Goal: Check status: Check status

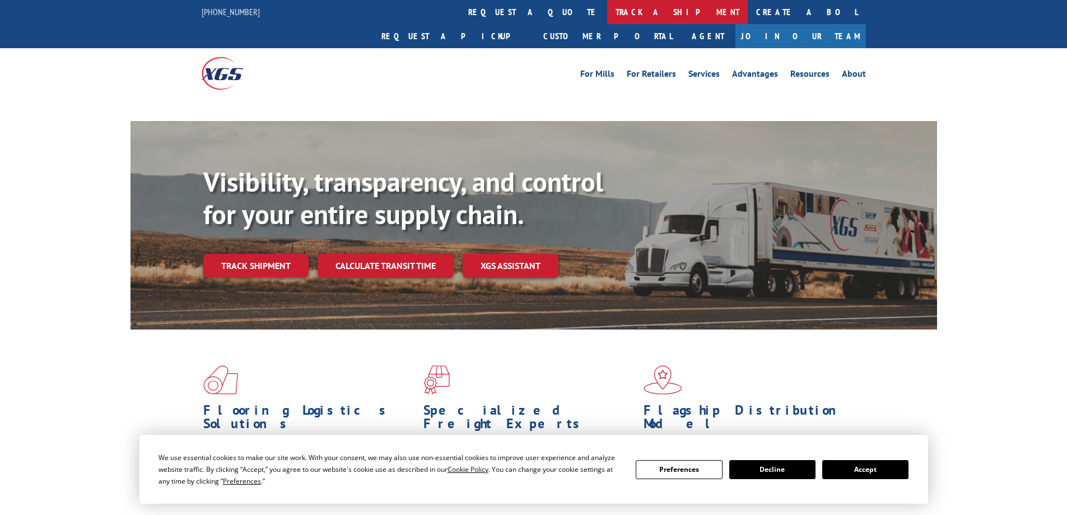
click at [607, 15] on link "track a shipment" at bounding box center [677, 12] width 141 height 24
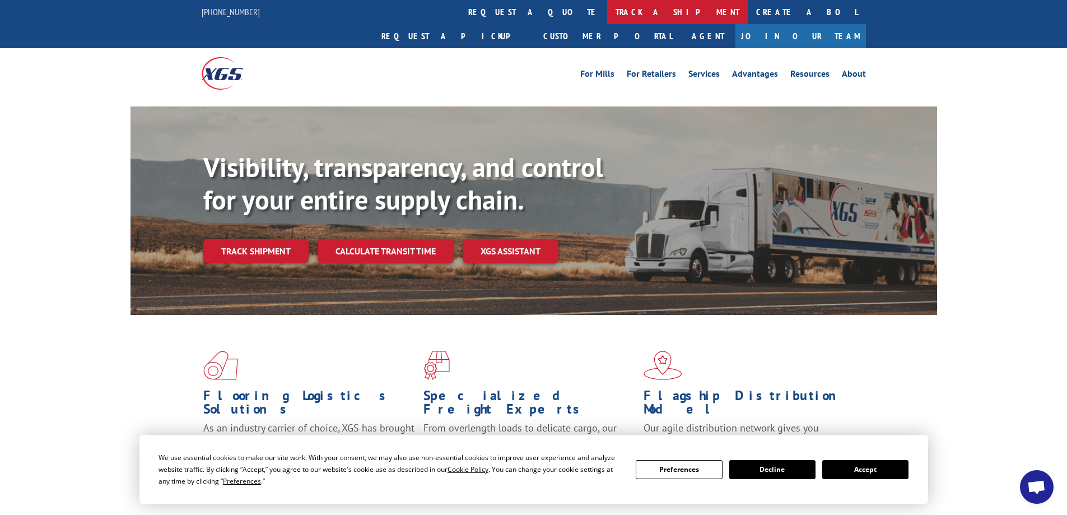
click at [607, 16] on link "track a shipment" at bounding box center [677, 12] width 141 height 24
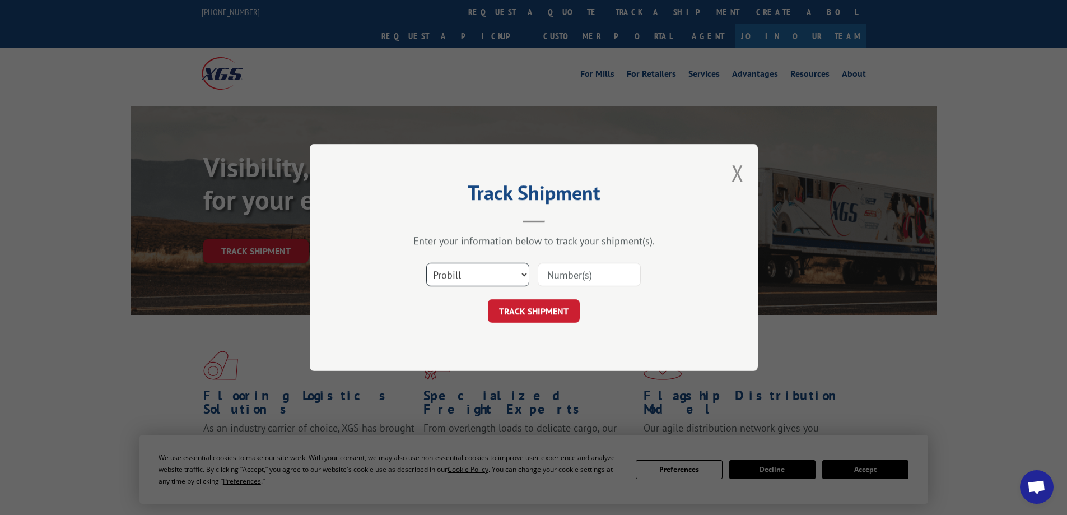
click at [492, 277] on select "Select category... Probill BOL PO" at bounding box center [477, 275] width 103 height 24
select select "bol"
click at [426, 263] on select "Select category... Probill BOL PO" at bounding box center [477, 275] width 103 height 24
paste input "2875773"
type input "2875773"
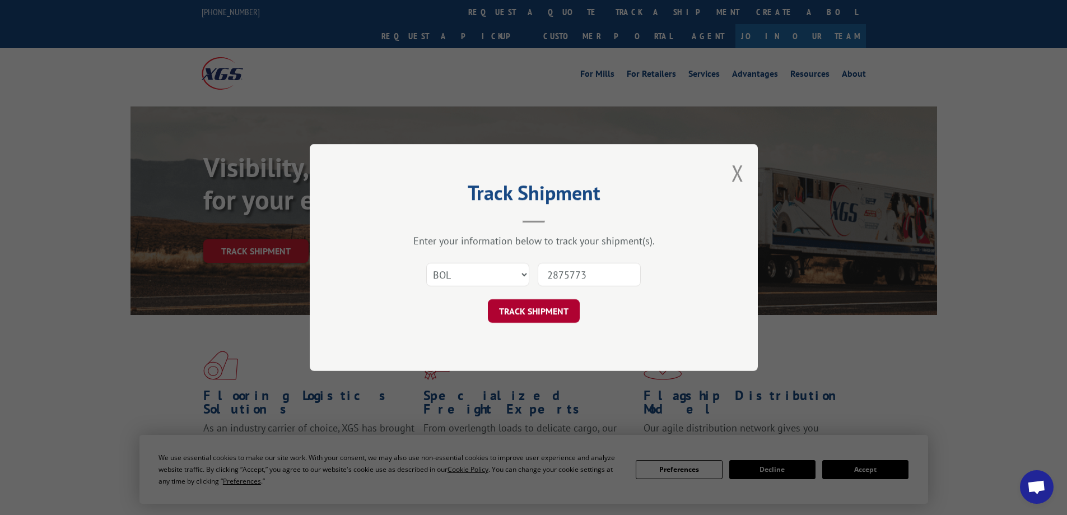
click at [515, 309] on button "TRACK SHIPMENT" at bounding box center [534, 311] width 92 height 24
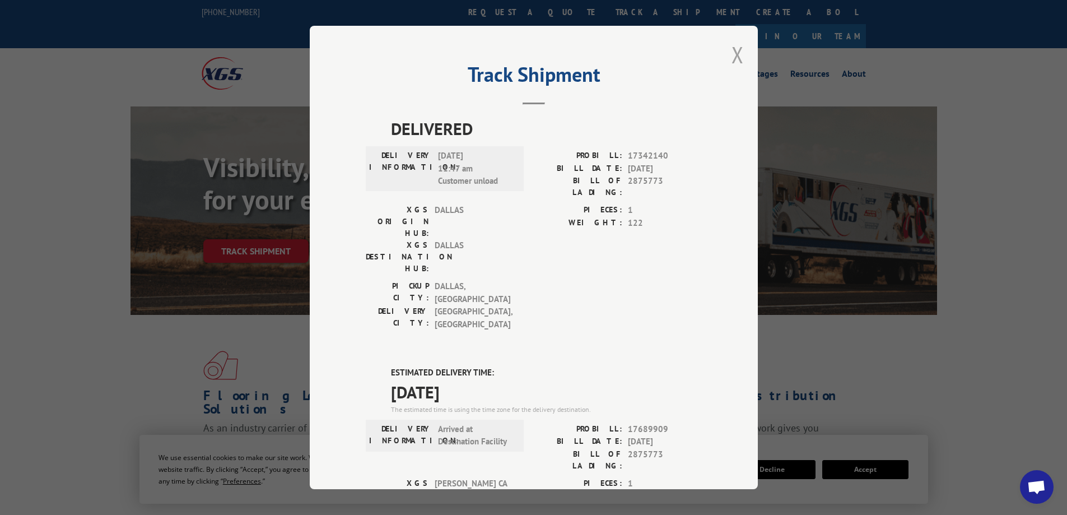
click at [732, 59] on button "Close modal" at bounding box center [738, 55] width 12 height 30
